Goal: Information Seeking & Learning: Find specific page/section

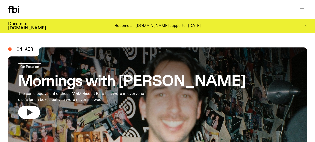
click at [32, 109] on icon "button" at bounding box center [29, 113] width 8 height 8
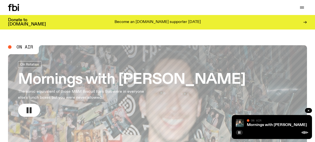
scroll to position [25, 0]
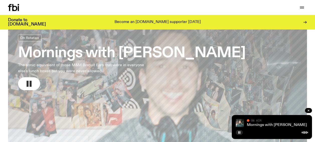
click at [273, 125] on link "Mornings with [PERSON_NAME]" at bounding box center [276, 125] width 60 height 4
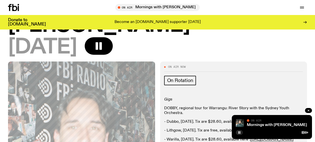
scroll to position [96, 0]
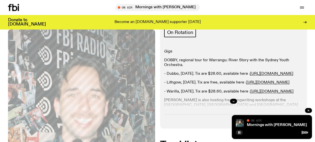
click at [248, 119] on span "Tracklist" at bounding box center [246, 121] width 15 height 4
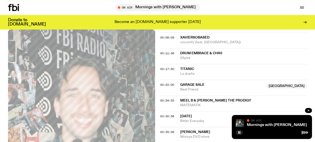
scroll to position [237, 0]
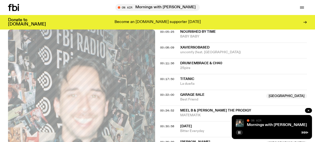
click at [199, 93] on span "Garage Sale" at bounding box center [192, 95] width 24 height 4
click at [198, 93] on span "Garage Sale" at bounding box center [192, 95] width 24 height 4
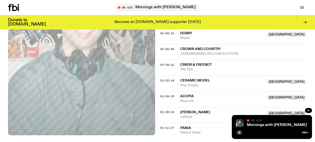
scroll to position [363, 0]
